Goal: Navigation & Orientation: Find specific page/section

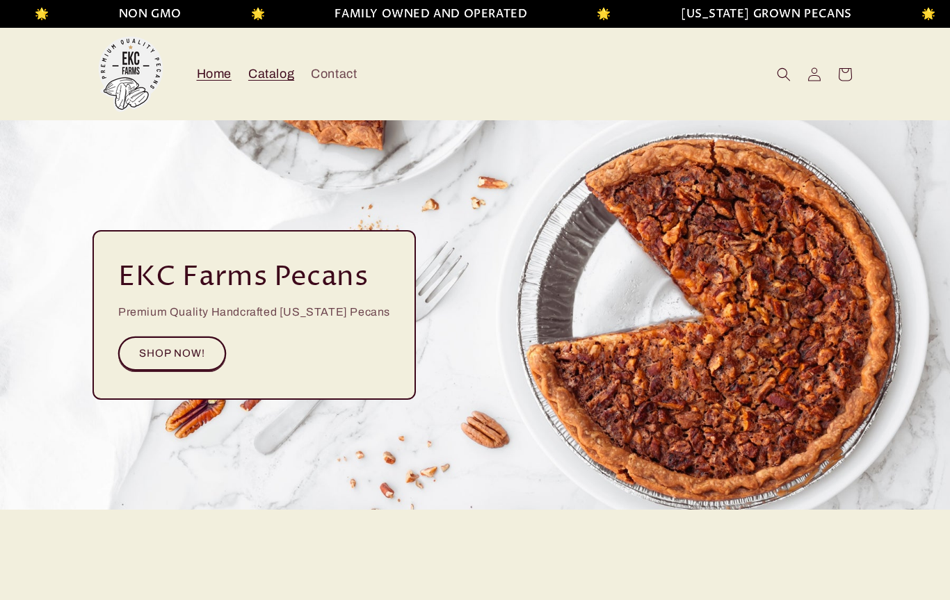
click at [273, 78] on span "Catalog" at bounding box center [271, 74] width 46 height 16
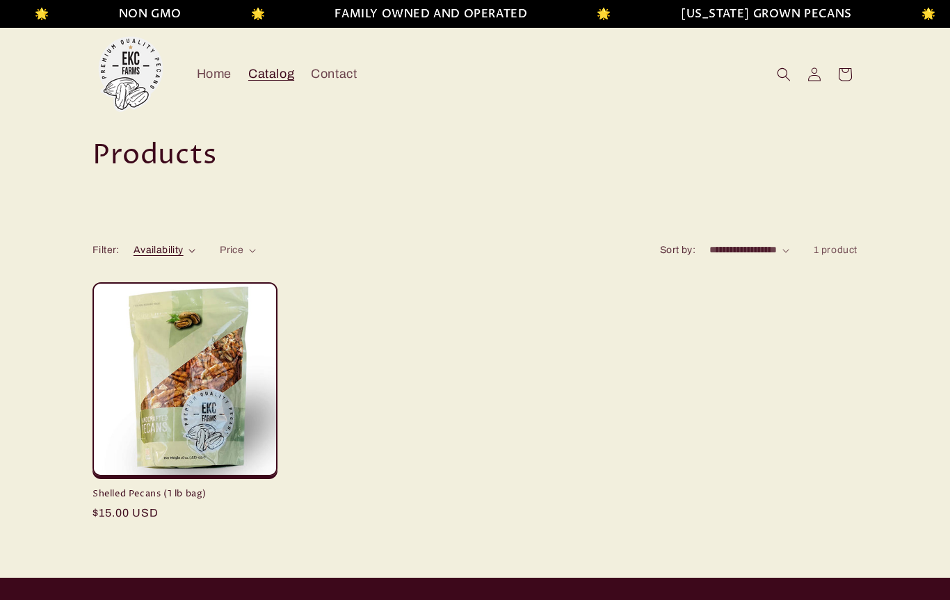
click at [157, 255] on div "Availability" at bounding box center [159, 250] width 50 height 15
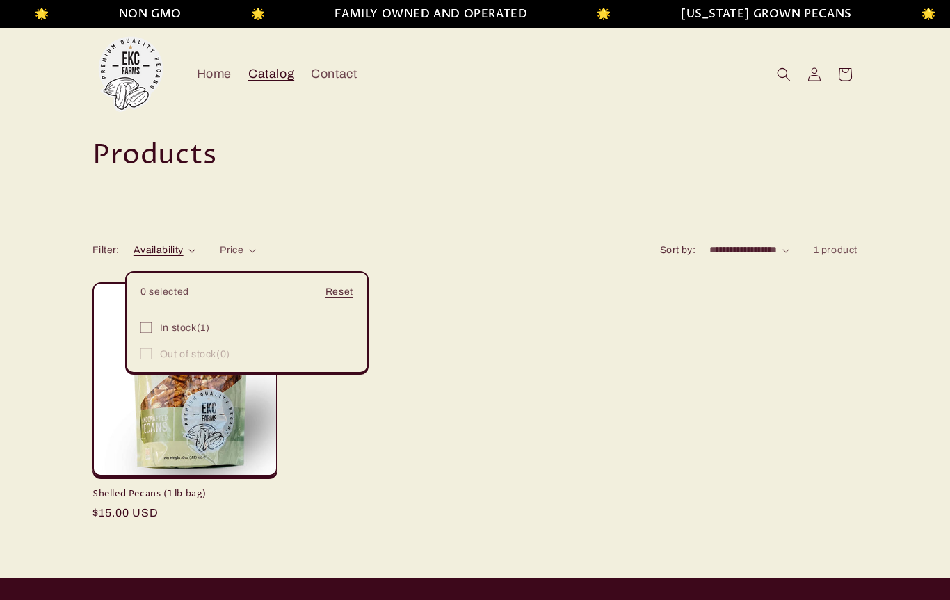
click at [195, 257] on summary "Availability" at bounding box center [165, 250] width 62 height 15
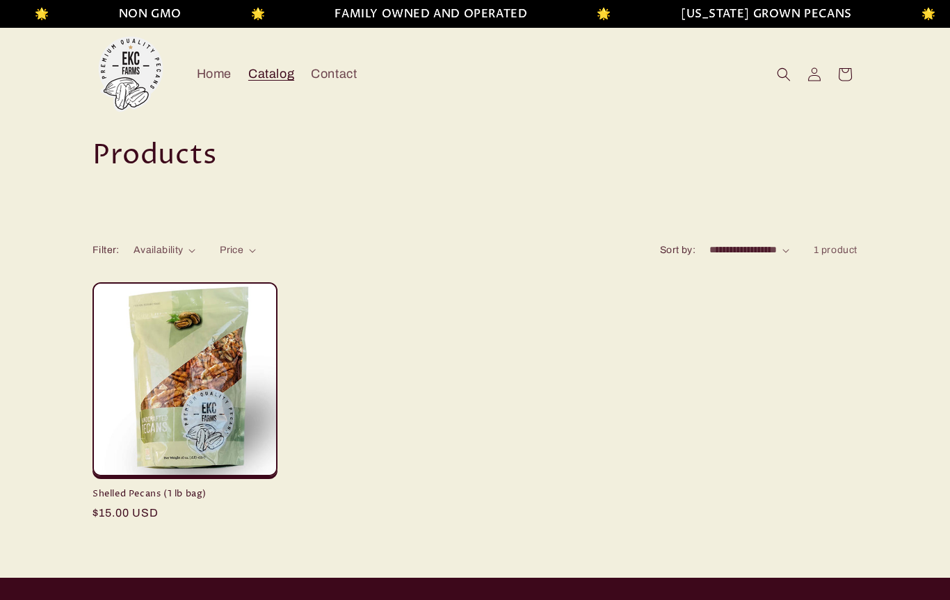
click at [732, 255] on select "**********" at bounding box center [749, 250] width 80 height 15
click at [221, 79] on span "Home" at bounding box center [214, 74] width 35 height 16
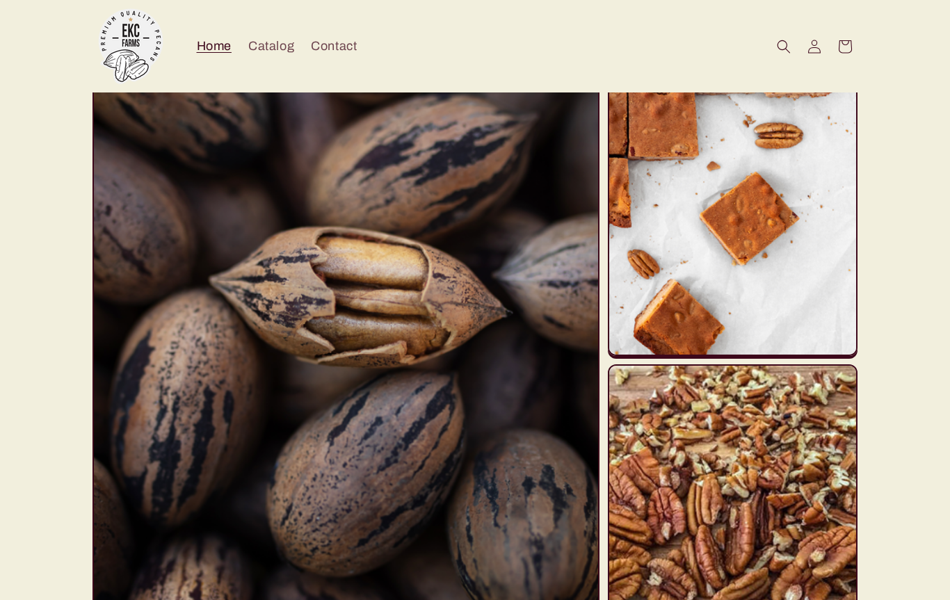
scroll to position [3104, 0]
click at [280, 51] on span "Catalog" at bounding box center [271, 46] width 46 height 16
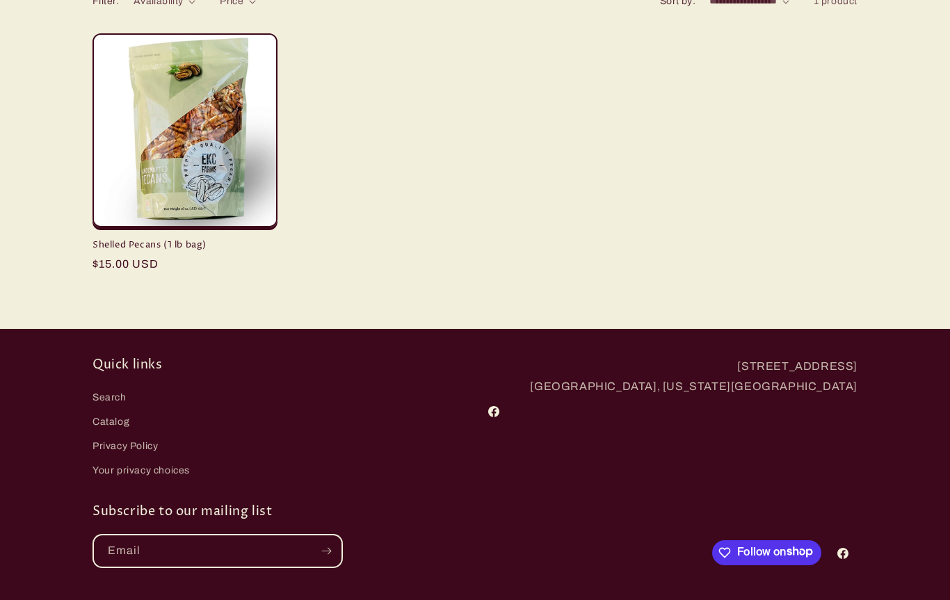
scroll to position [348, 0]
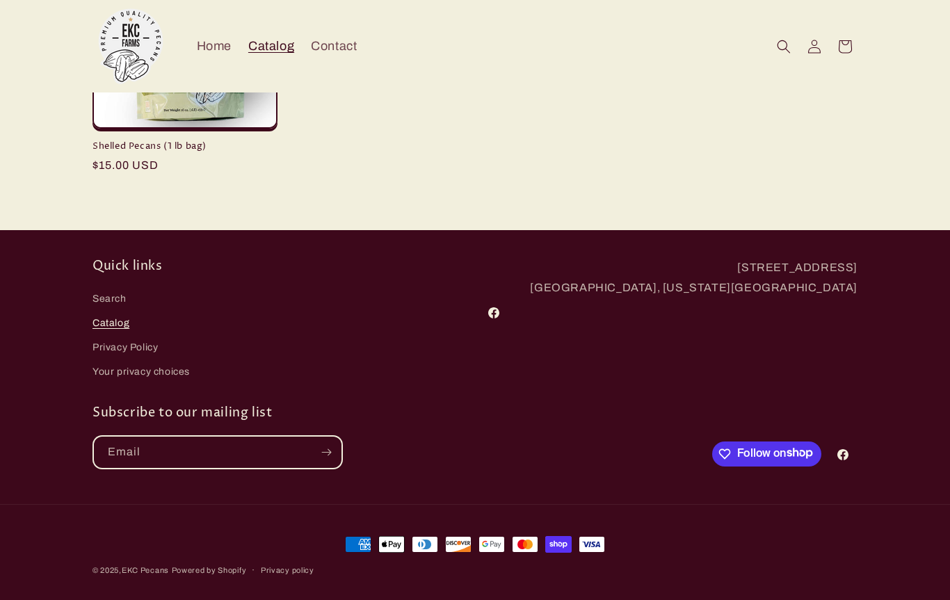
click at [124, 325] on link "Catalog" at bounding box center [110, 323] width 37 height 24
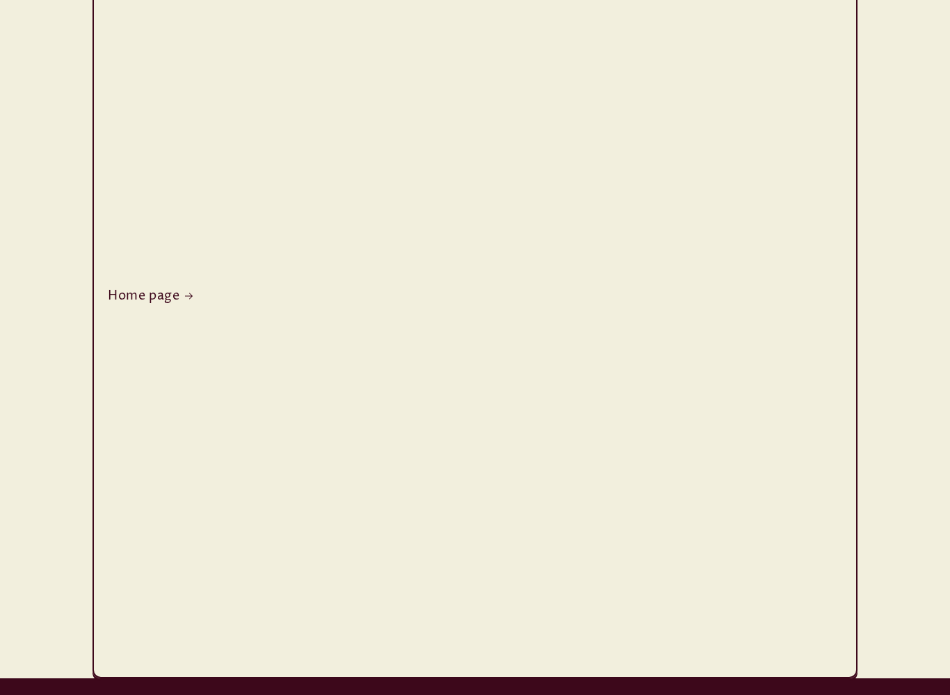
scroll to position [270, 0]
click at [156, 295] on link "Home page" at bounding box center [475, 296] width 734 height 16
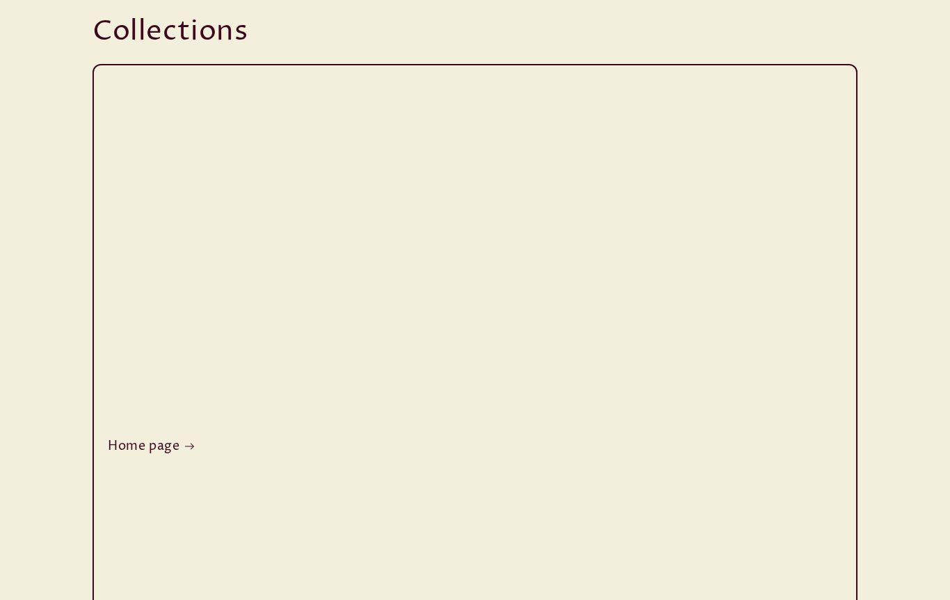
scroll to position [309, 0]
